Goal: Task Accomplishment & Management: Complete application form

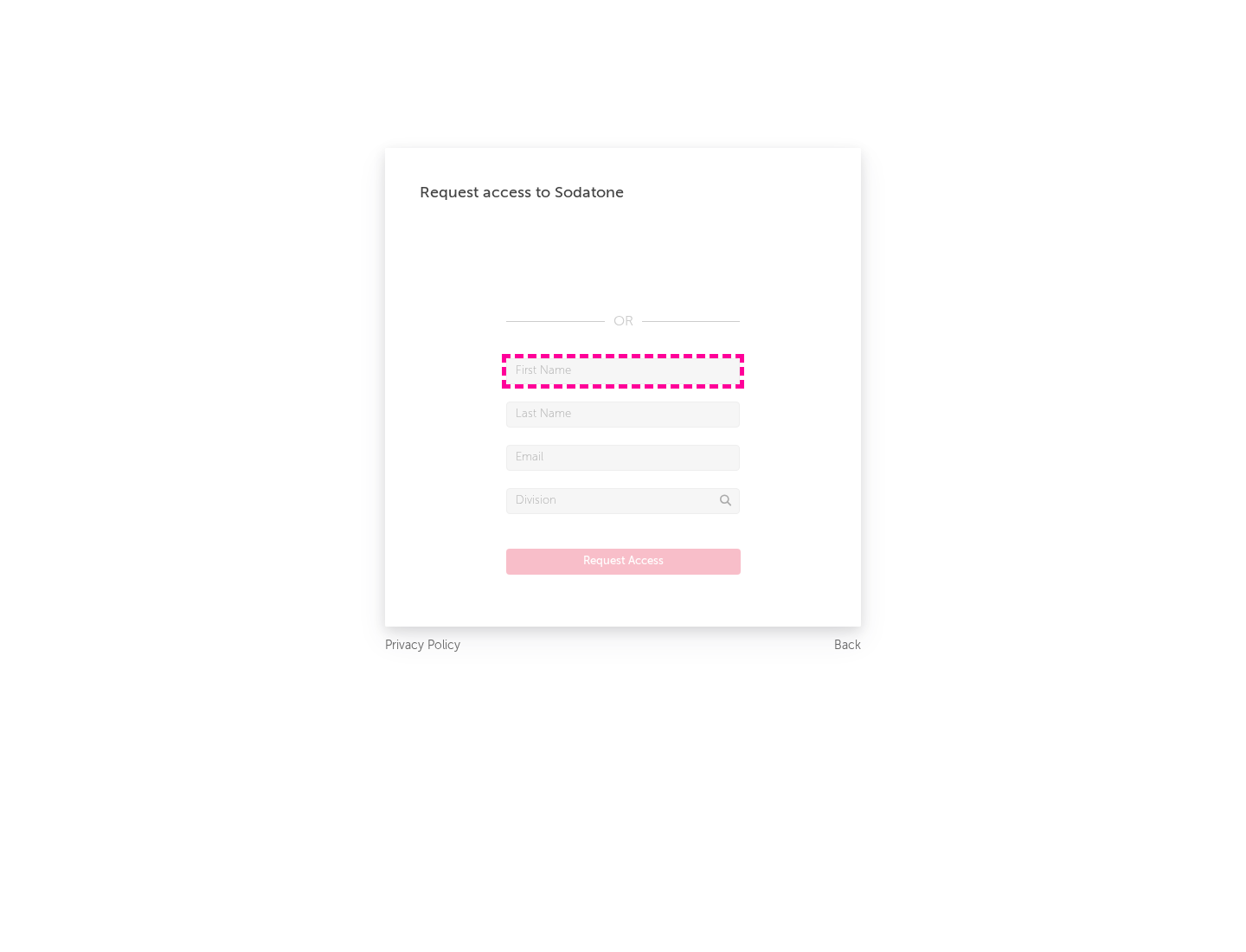
click at [623, 371] on input "text" at bounding box center [623, 371] width 234 height 26
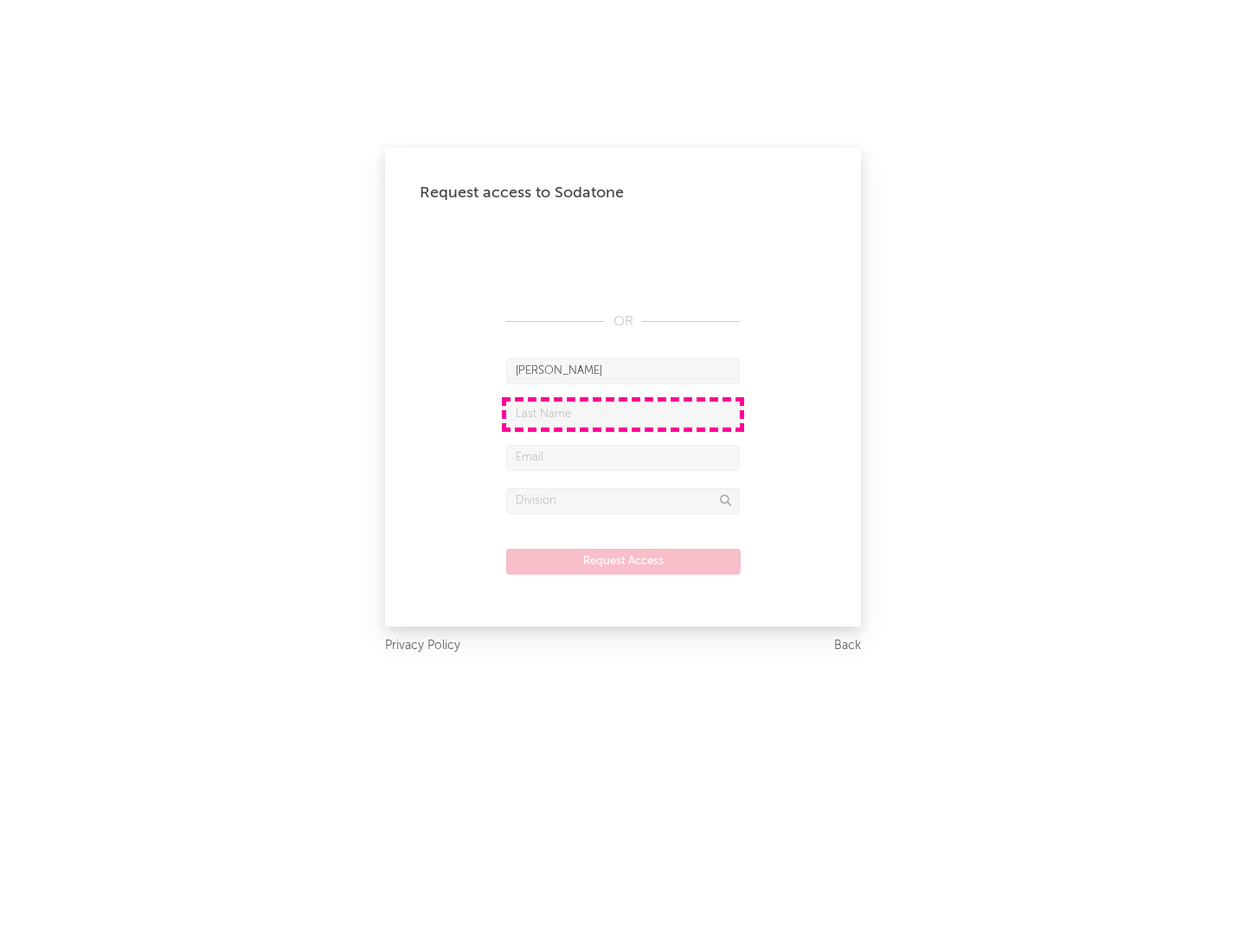
type input "[PERSON_NAME]"
click at [623, 414] on input "text" at bounding box center [623, 414] width 234 height 26
type input "[PERSON_NAME]"
click at [623, 457] on input "text" at bounding box center [623, 458] width 234 height 26
type input "[EMAIL_ADDRESS][DOMAIN_NAME]"
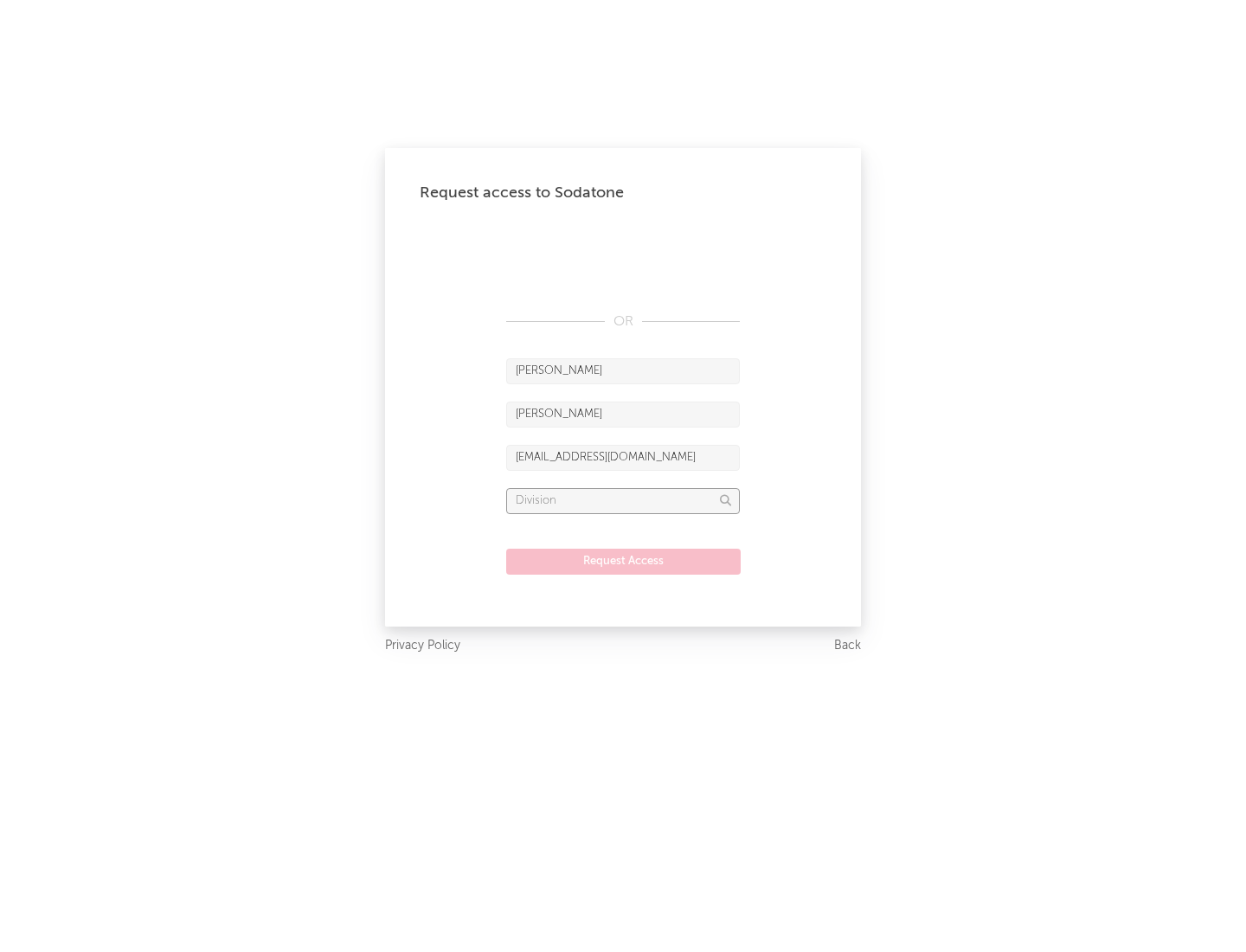
click at [623, 500] on input "text" at bounding box center [623, 501] width 234 height 26
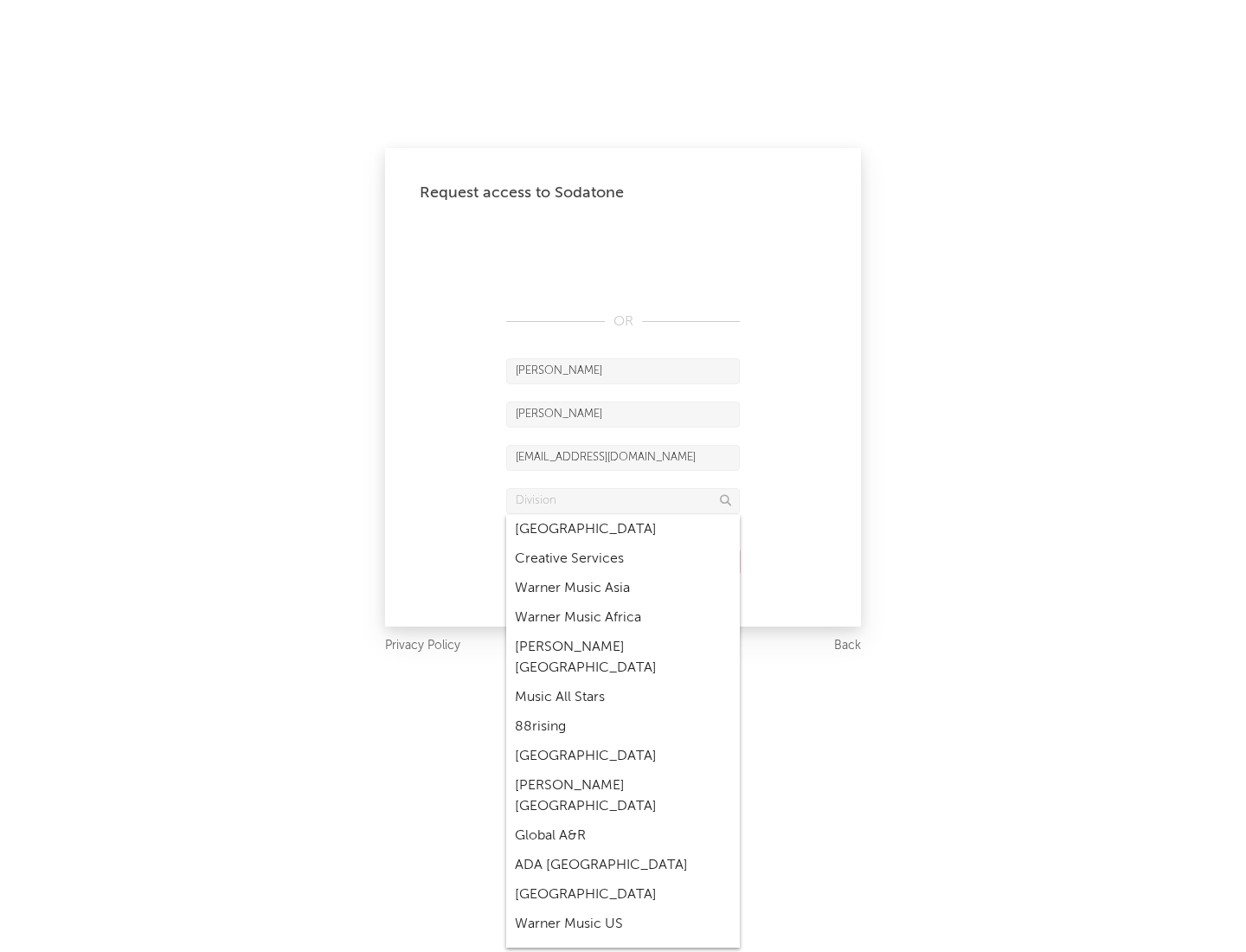
click at [623, 683] on div "Music All Stars" at bounding box center [623, 698] width 234 height 29
type input "Music All Stars"
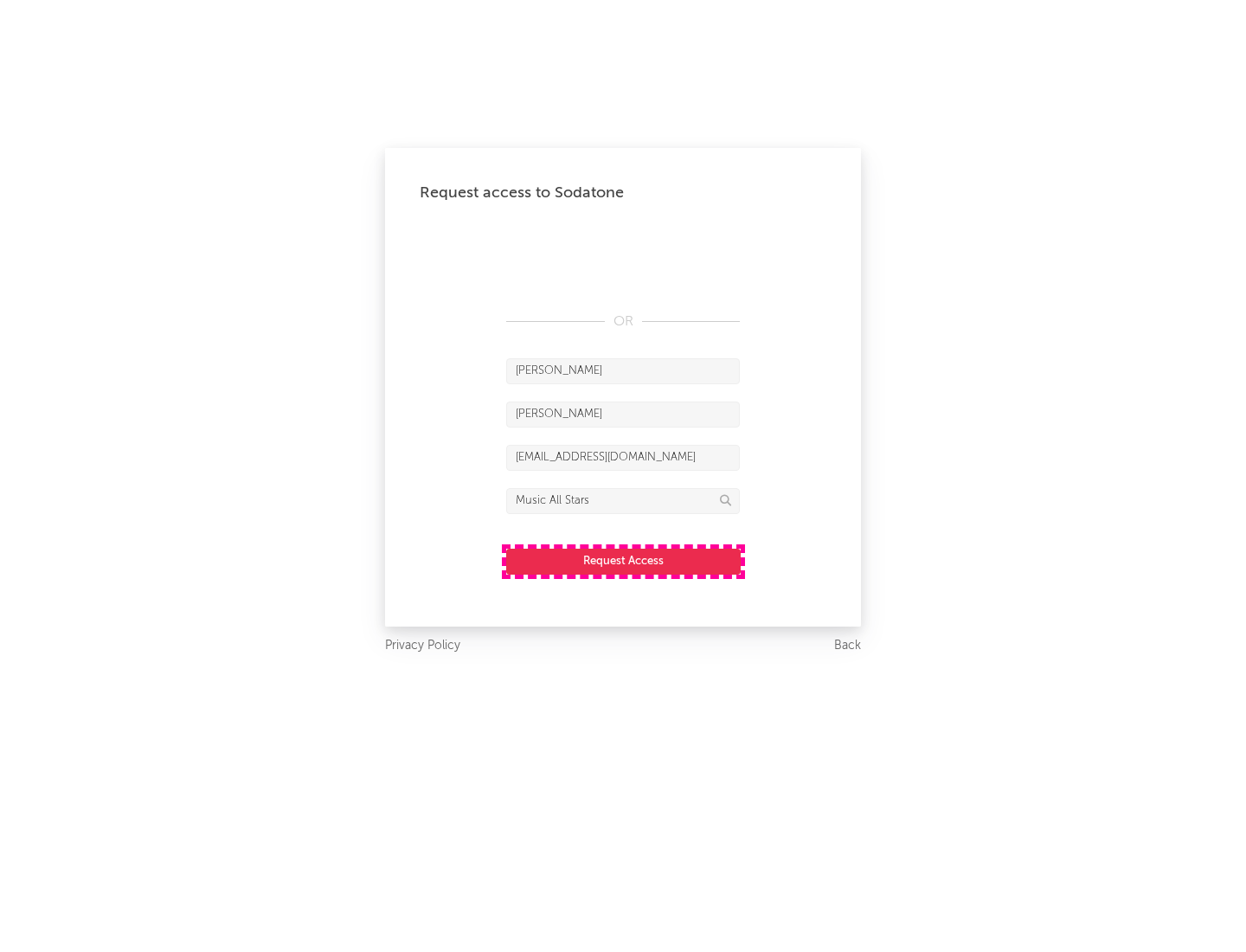
click at [623, 561] on button "Request Access" at bounding box center [623, 561] width 234 height 26
